Goal: Find specific page/section: Find specific page/section

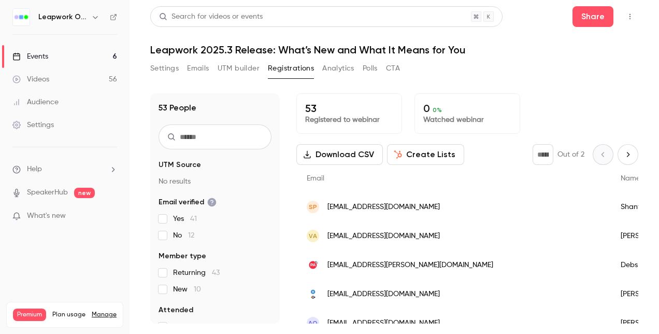
click at [37, 54] on div "Events" at bounding box center [30, 56] width 36 height 10
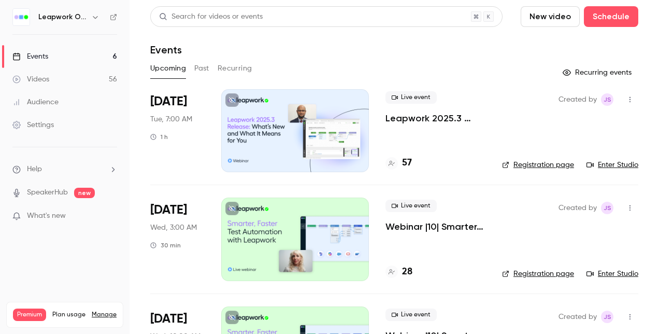
click at [293, 125] on div at bounding box center [295, 130] width 148 height 83
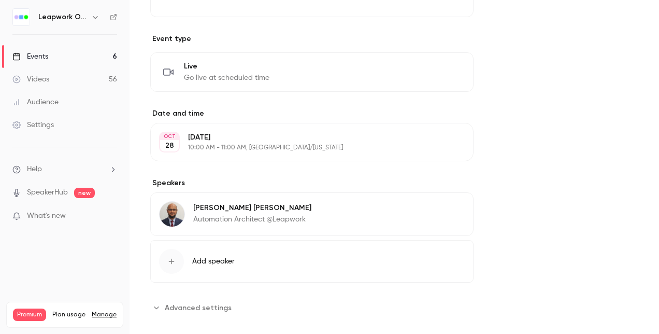
scroll to position [452, 0]
